Goal: Transaction & Acquisition: Purchase product/service

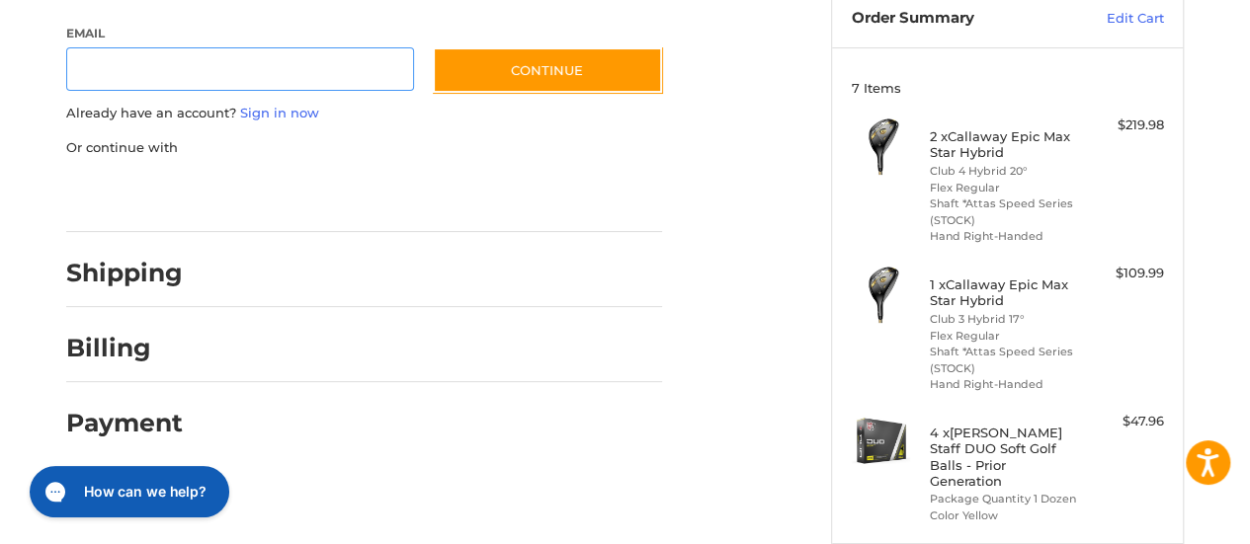
scroll to position [102, 0]
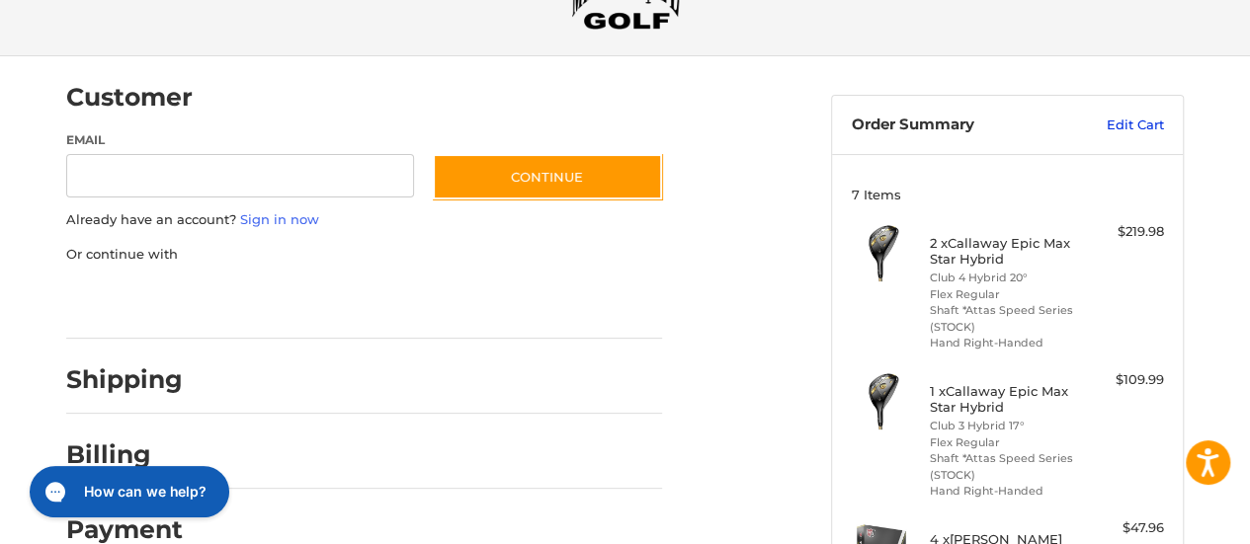
click at [1119, 125] on link "Edit Cart" at bounding box center [1114, 126] width 100 height 20
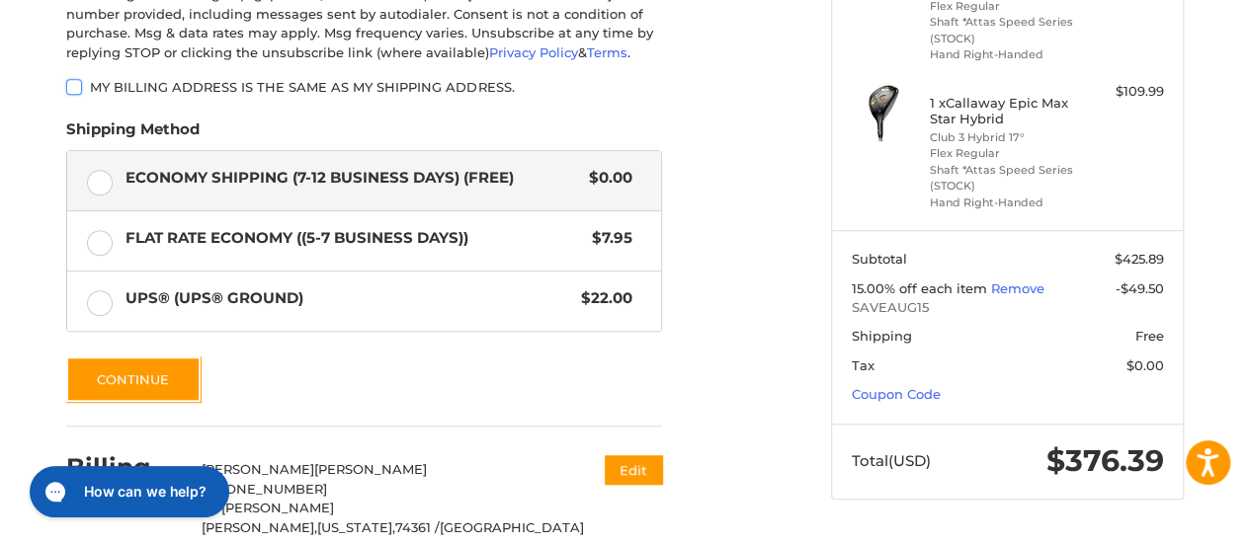
scroll to position [593, 0]
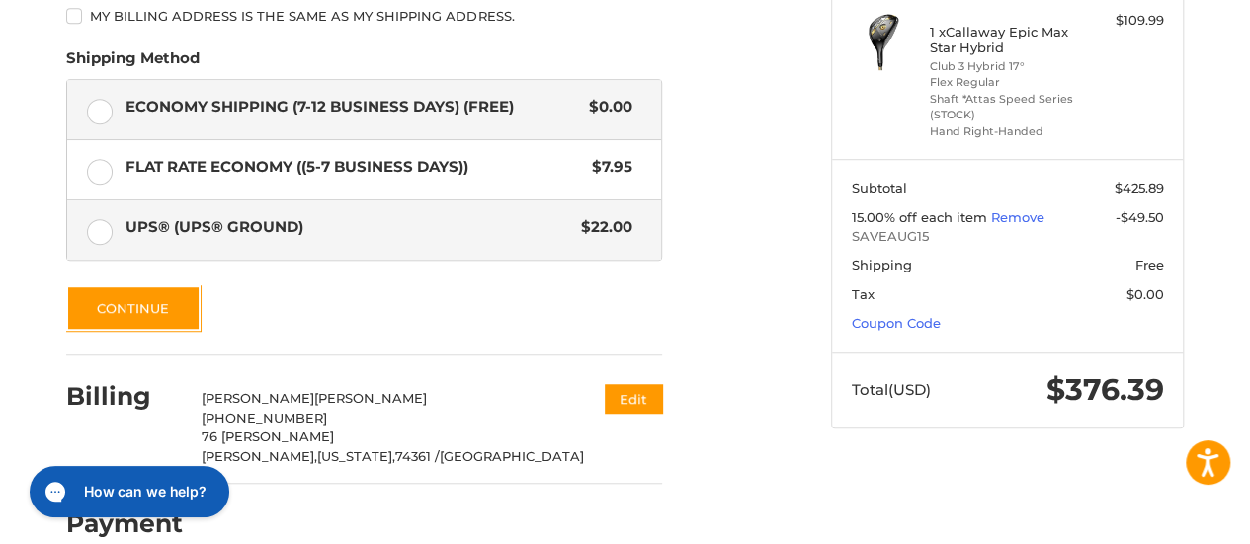
click at [103, 239] on label "UPS® (UPS® Ground) $22.00" at bounding box center [364, 230] width 594 height 59
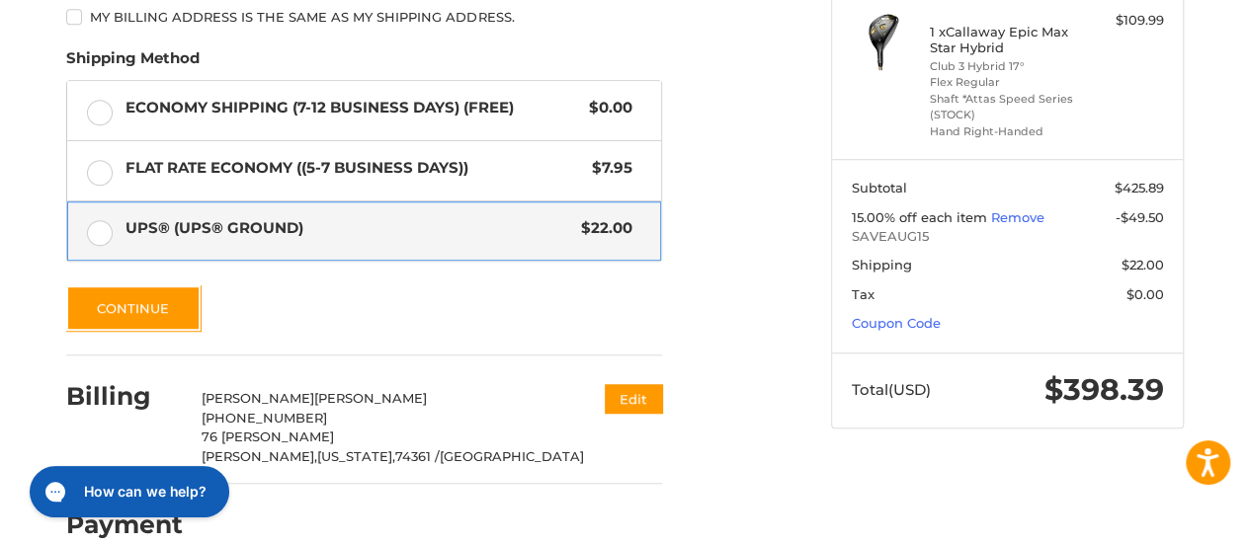
scroll to position [99, 0]
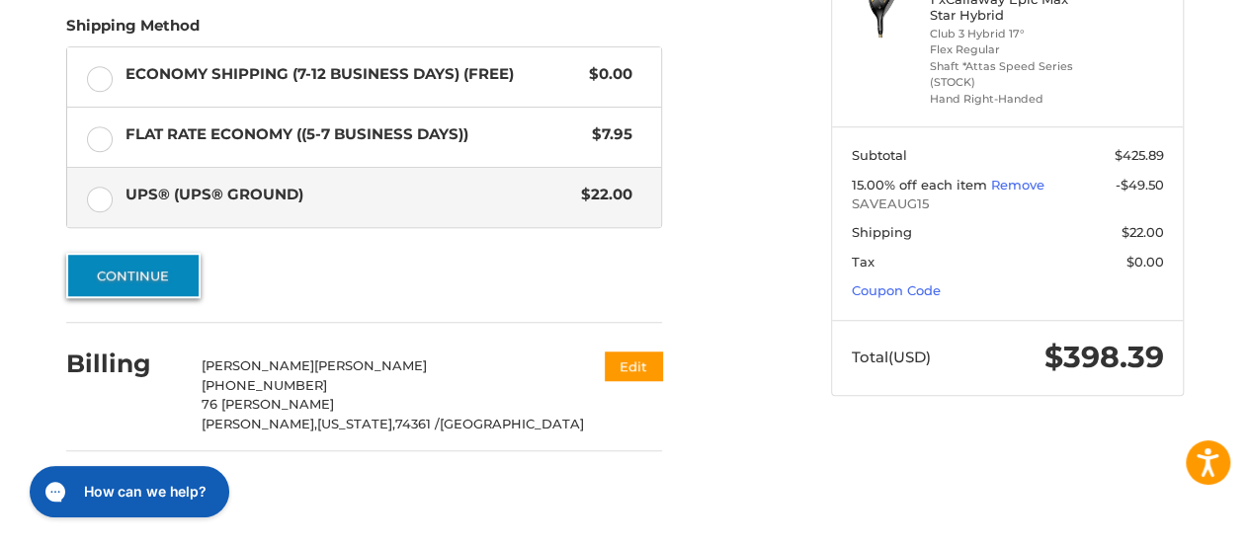
click at [140, 281] on button "Continue" at bounding box center [133, 275] width 134 height 45
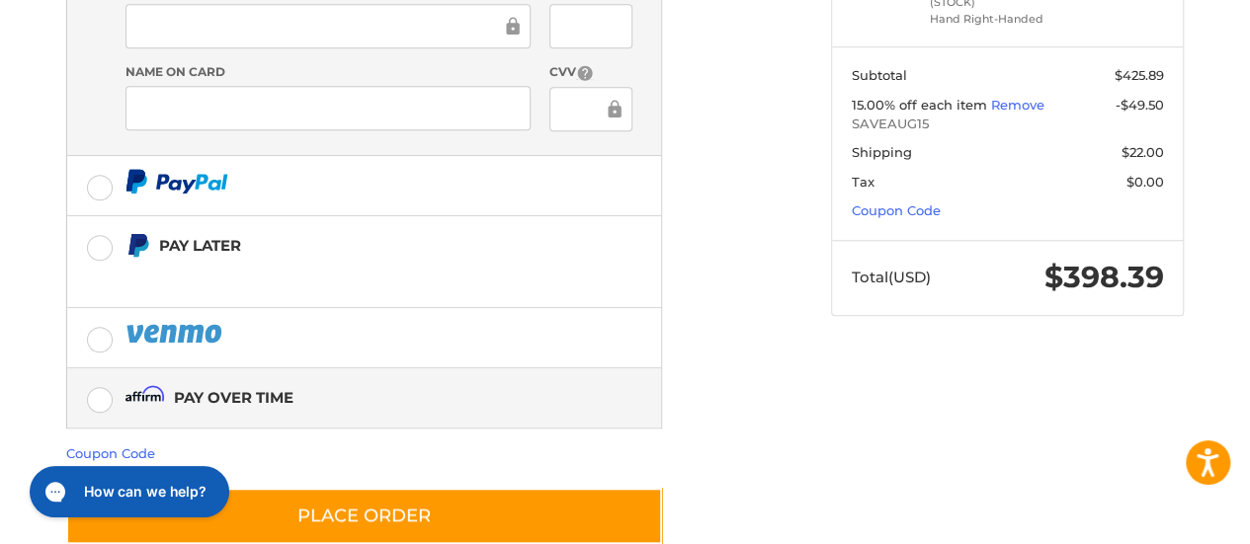
scroll to position [745, 0]
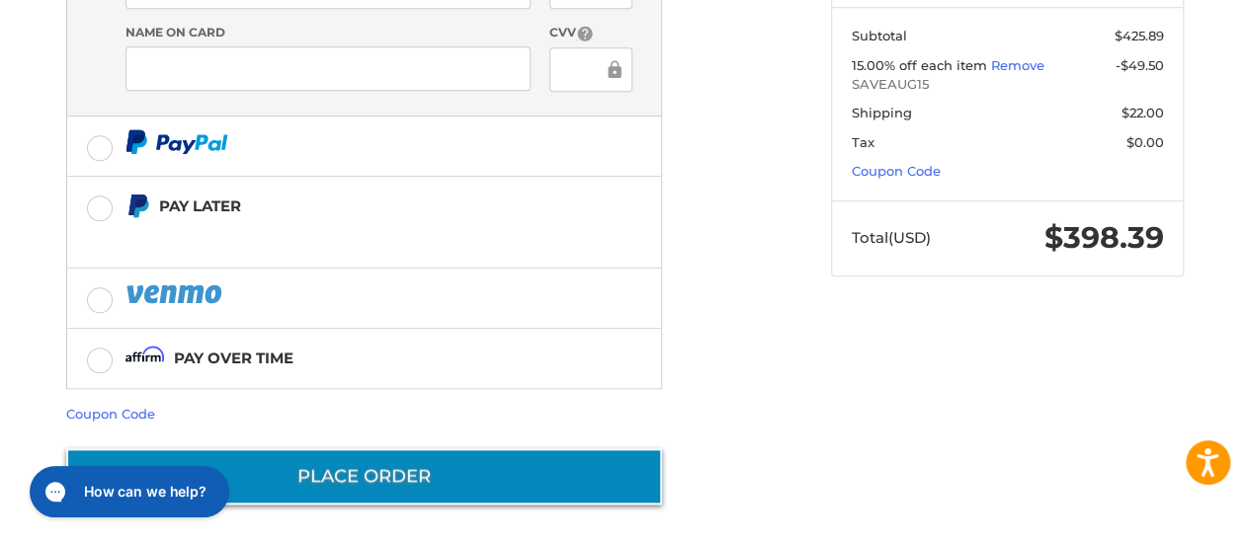
click at [328, 470] on button "Place Order" at bounding box center [364, 477] width 596 height 56
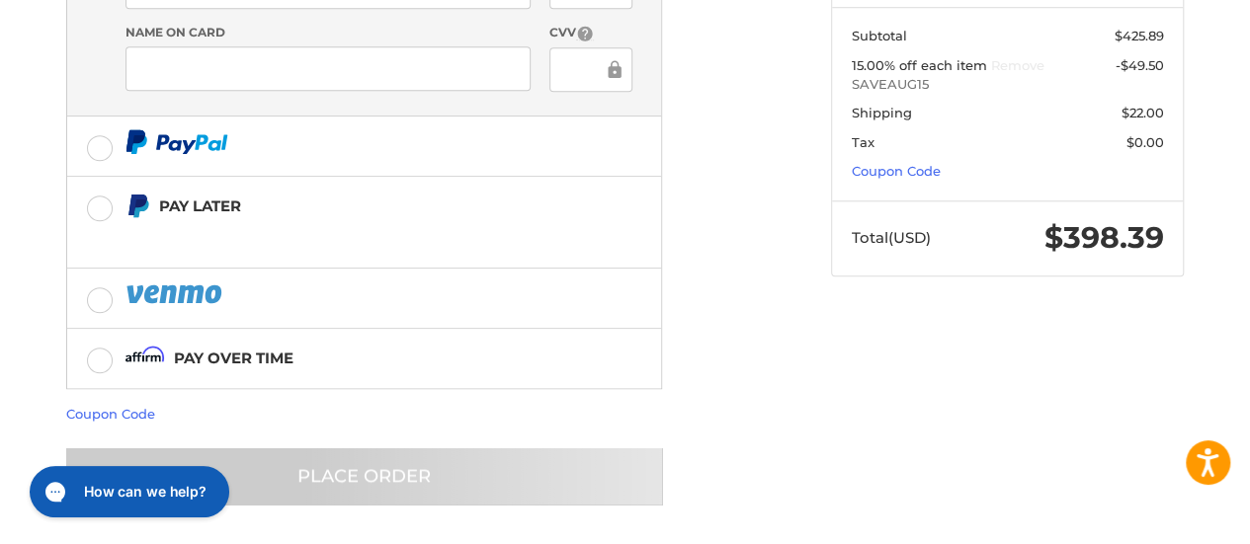
scroll to position [164, 0]
